Goal: Register for event/course

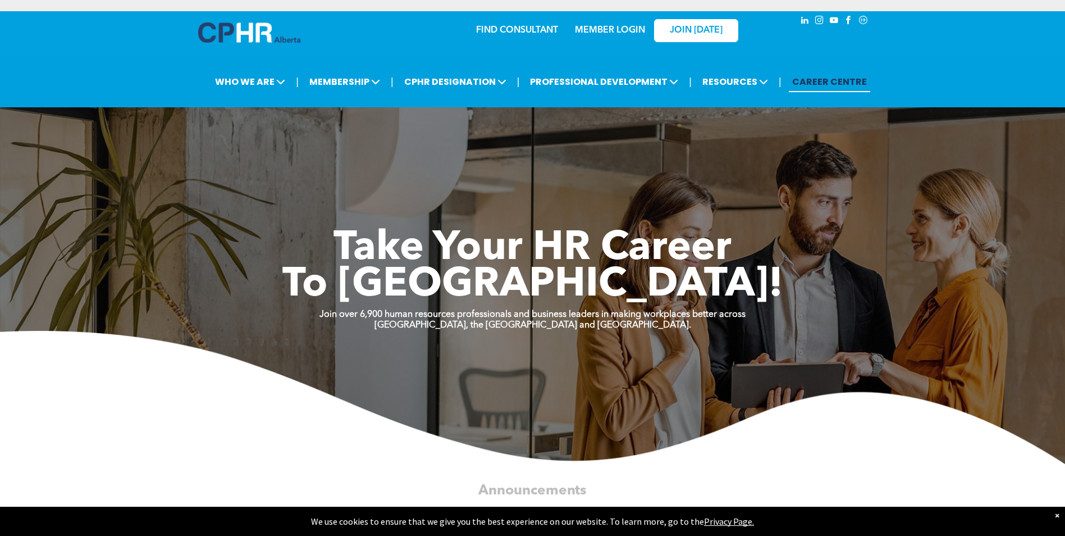
click at [594, 26] on link "MEMBER LOGIN" at bounding box center [610, 30] width 70 height 9
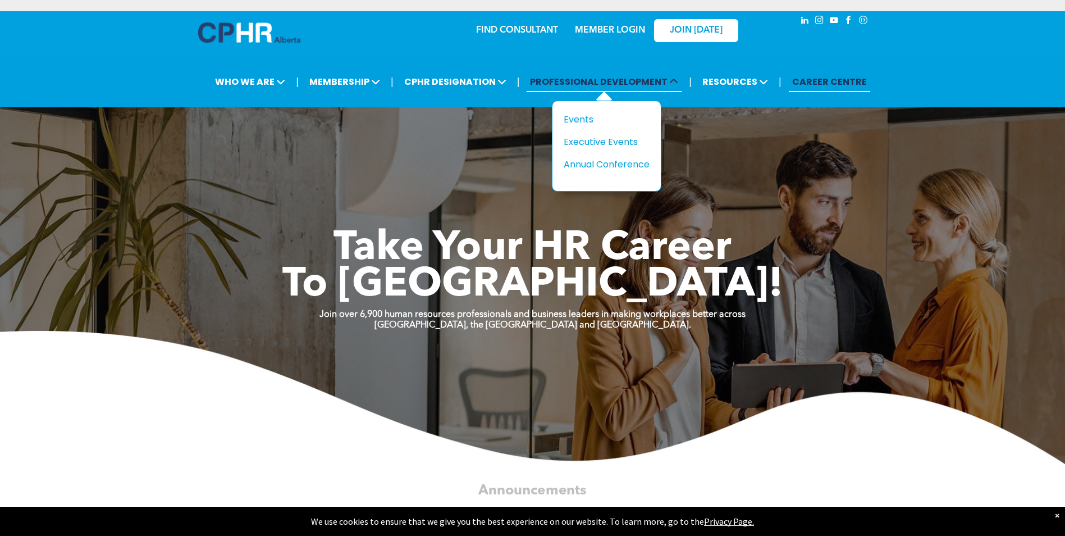
click at [675, 78] on icon at bounding box center [673, 81] width 9 height 9
click at [580, 122] on div "Events" at bounding box center [602, 119] width 77 height 14
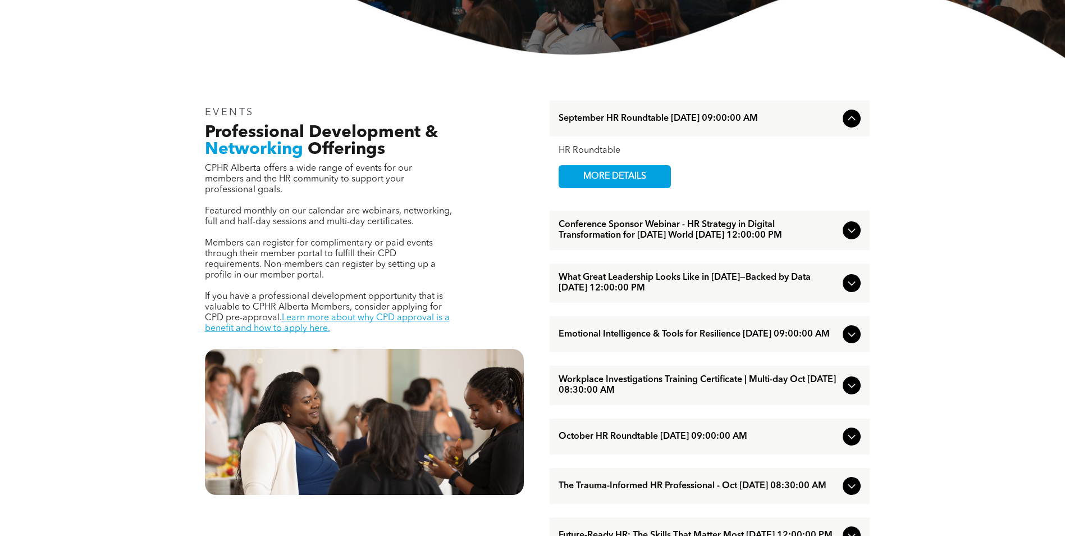
scroll to position [393, 0]
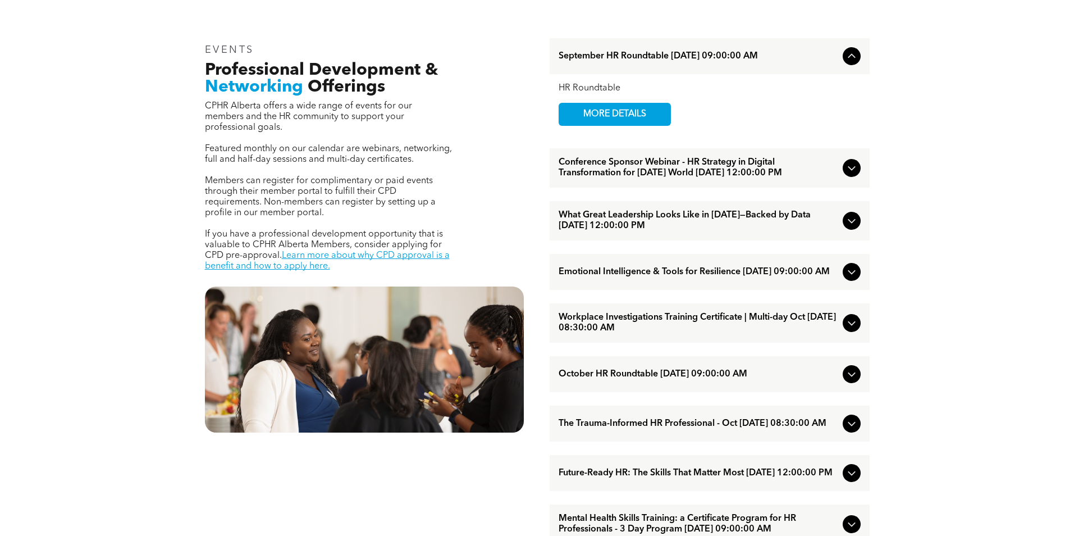
click at [853, 381] on icon at bounding box center [851, 373] width 13 height 13
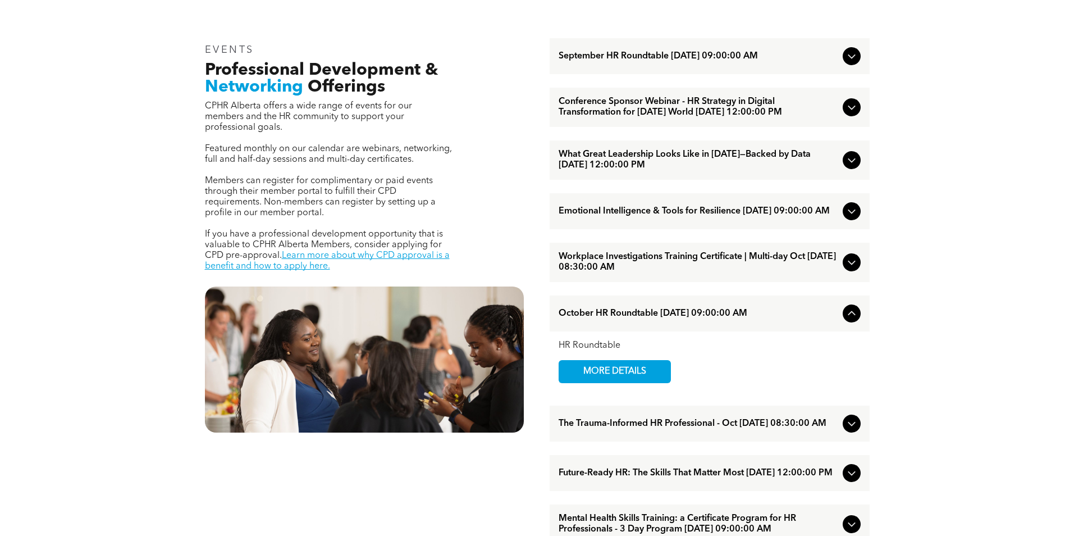
click at [856, 320] on icon at bounding box center [851, 313] width 13 height 13
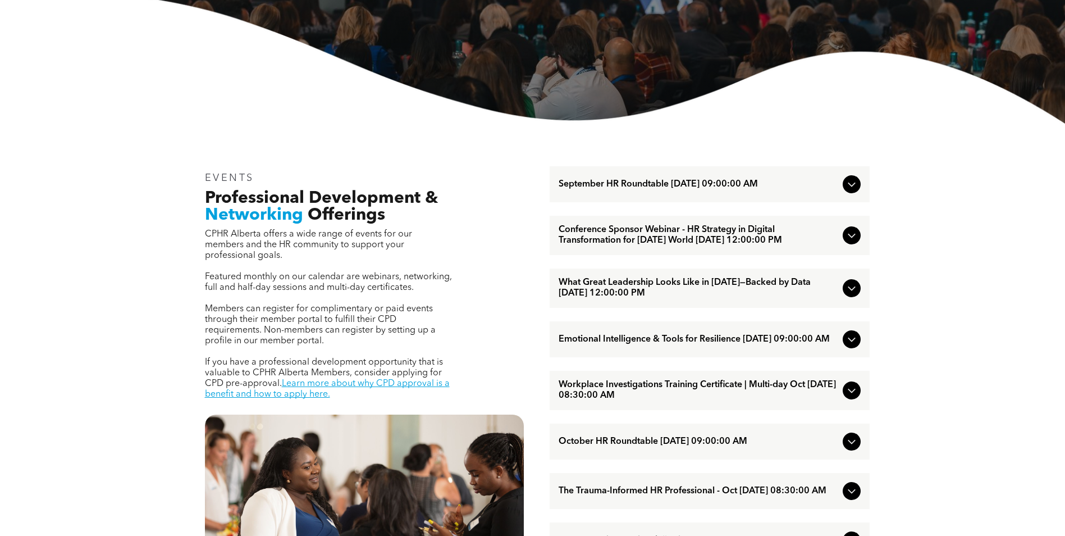
scroll to position [281, 0]
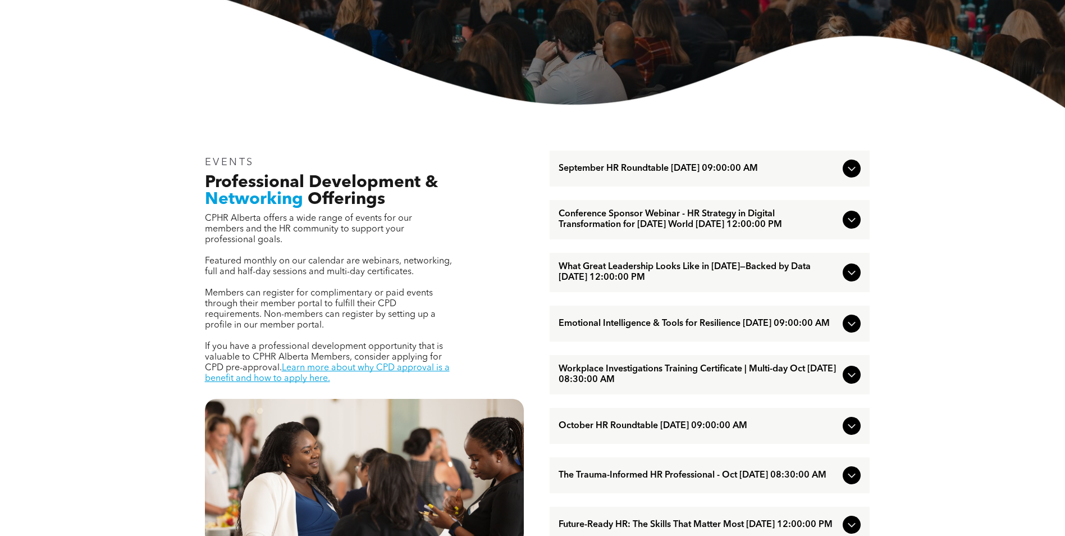
click at [848, 279] on icon at bounding box center [851, 272] width 13 height 13
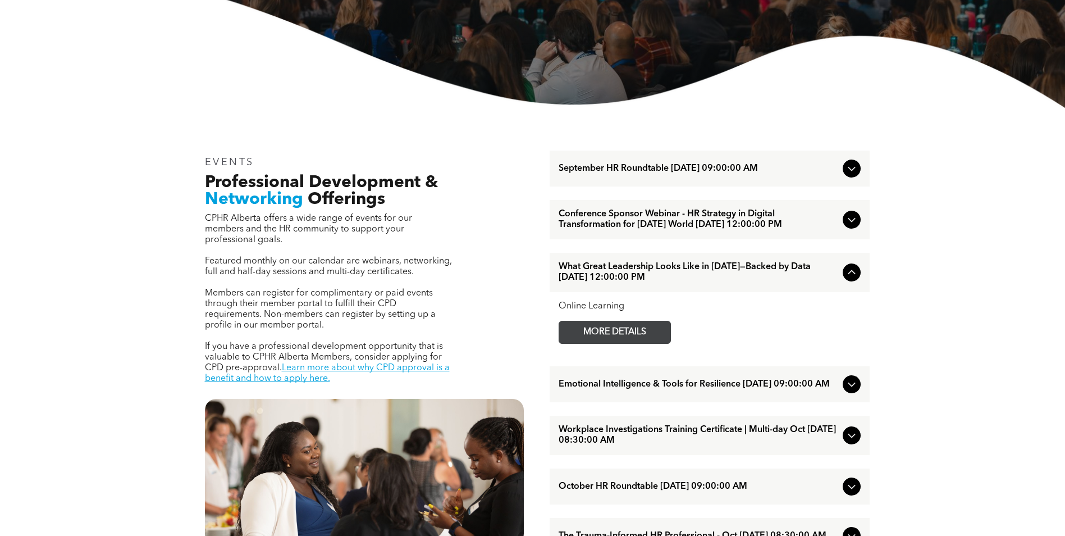
click at [627, 343] on span "MORE DETAILS" at bounding box center [614, 332] width 89 height 22
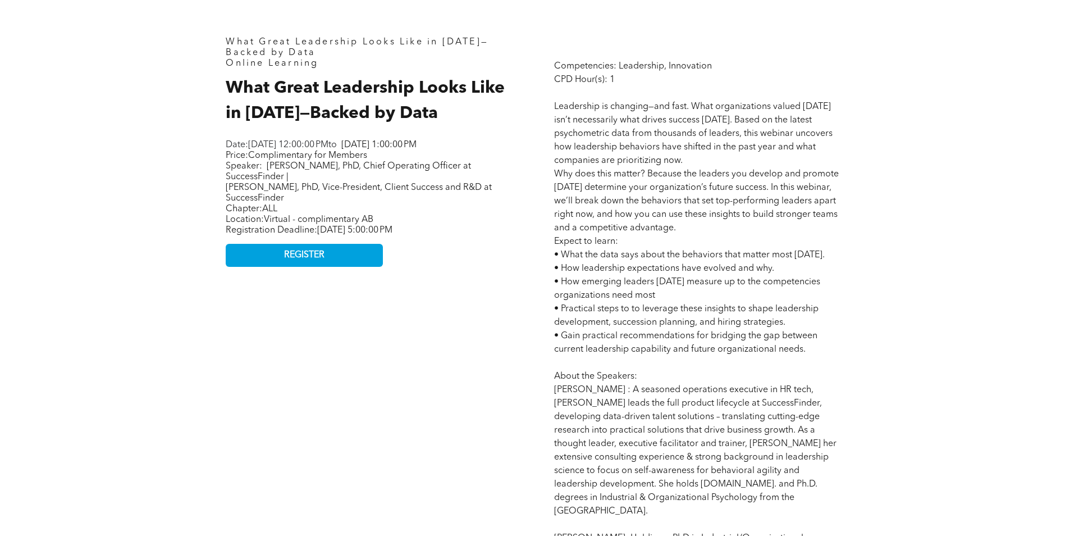
scroll to position [561, 0]
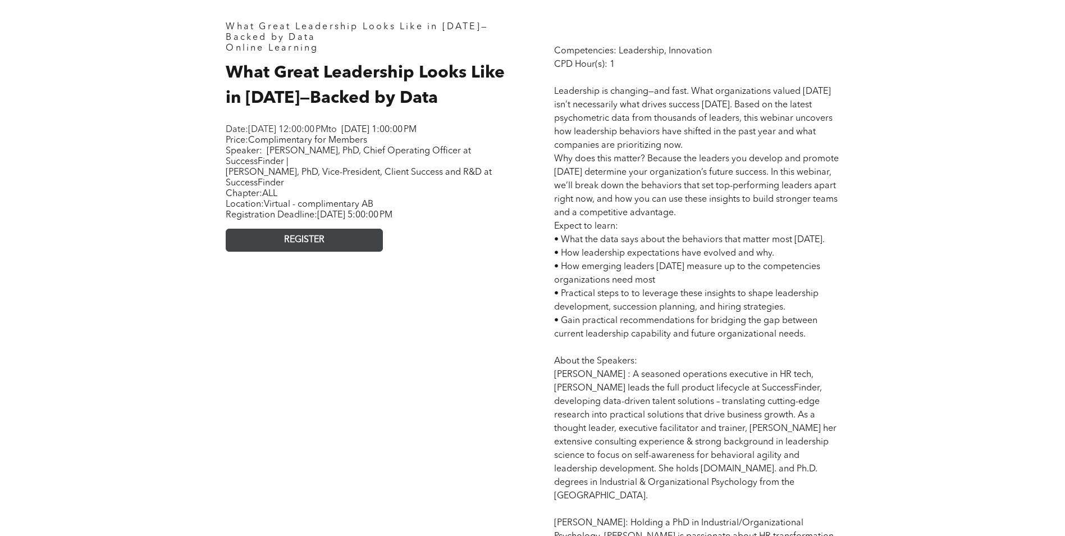
click at [311, 245] on span "REGISTER" at bounding box center [304, 240] width 40 height 11
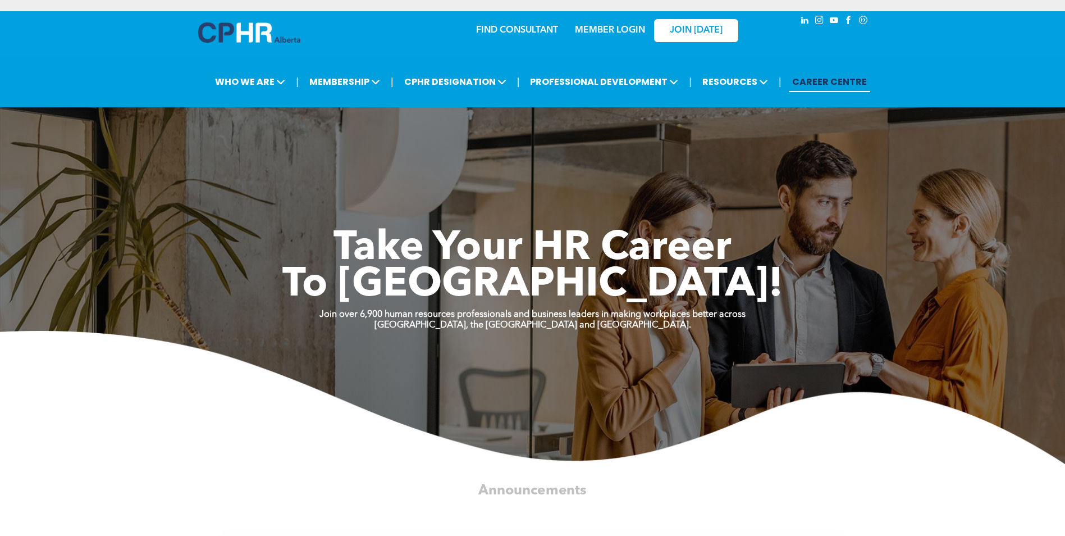
click at [609, 27] on link "MEMBER LOGIN" at bounding box center [610, 30] width 70 height 9
